Goal: Task Accomplishment & Management: Use online tool/utility

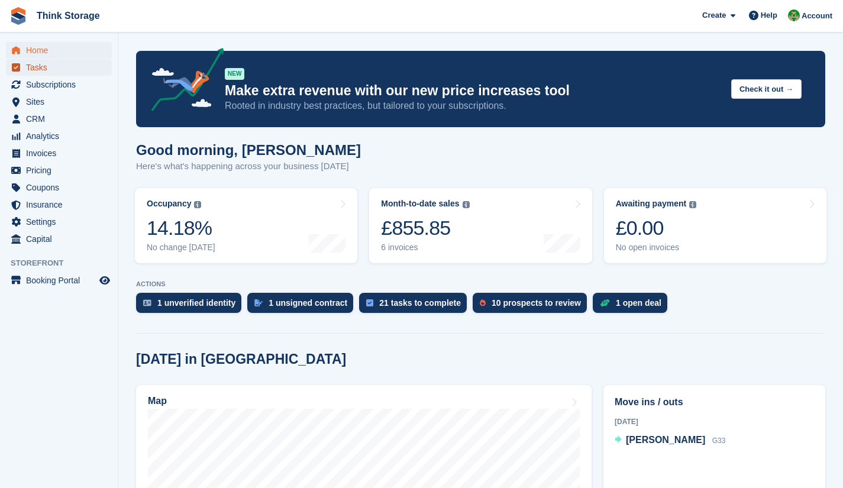
click at [41, 67] on span "Tasks" at bounding box center [61, 67] width 71 height 17
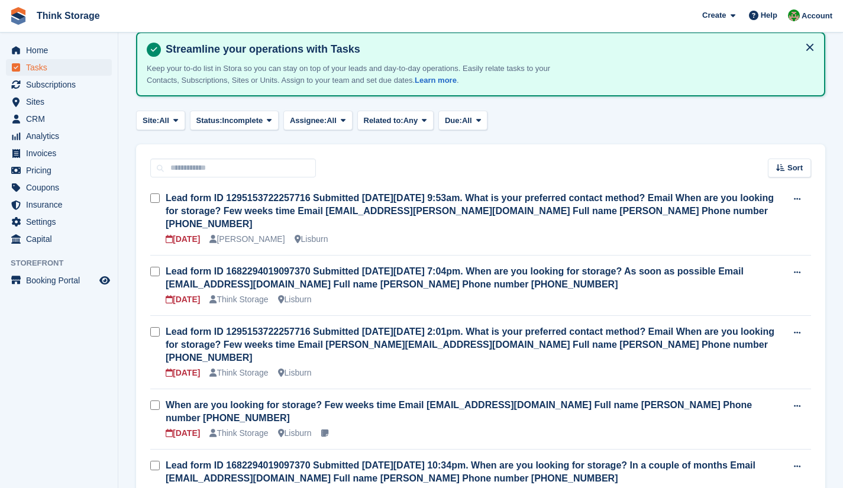
scroll to position [75, 0]
